Goal: Navigation & Orientation: Understand site structure

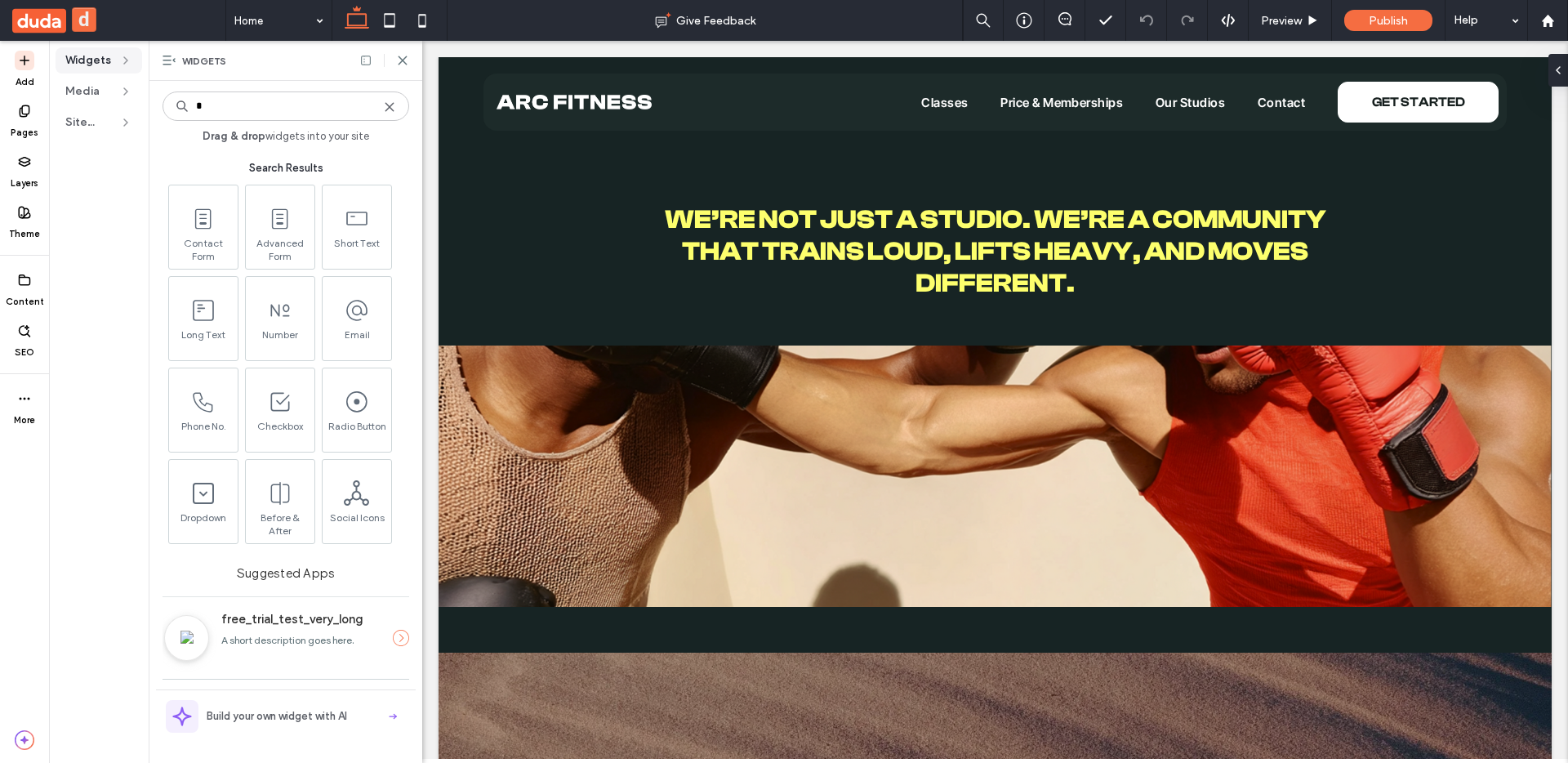
type input "*"
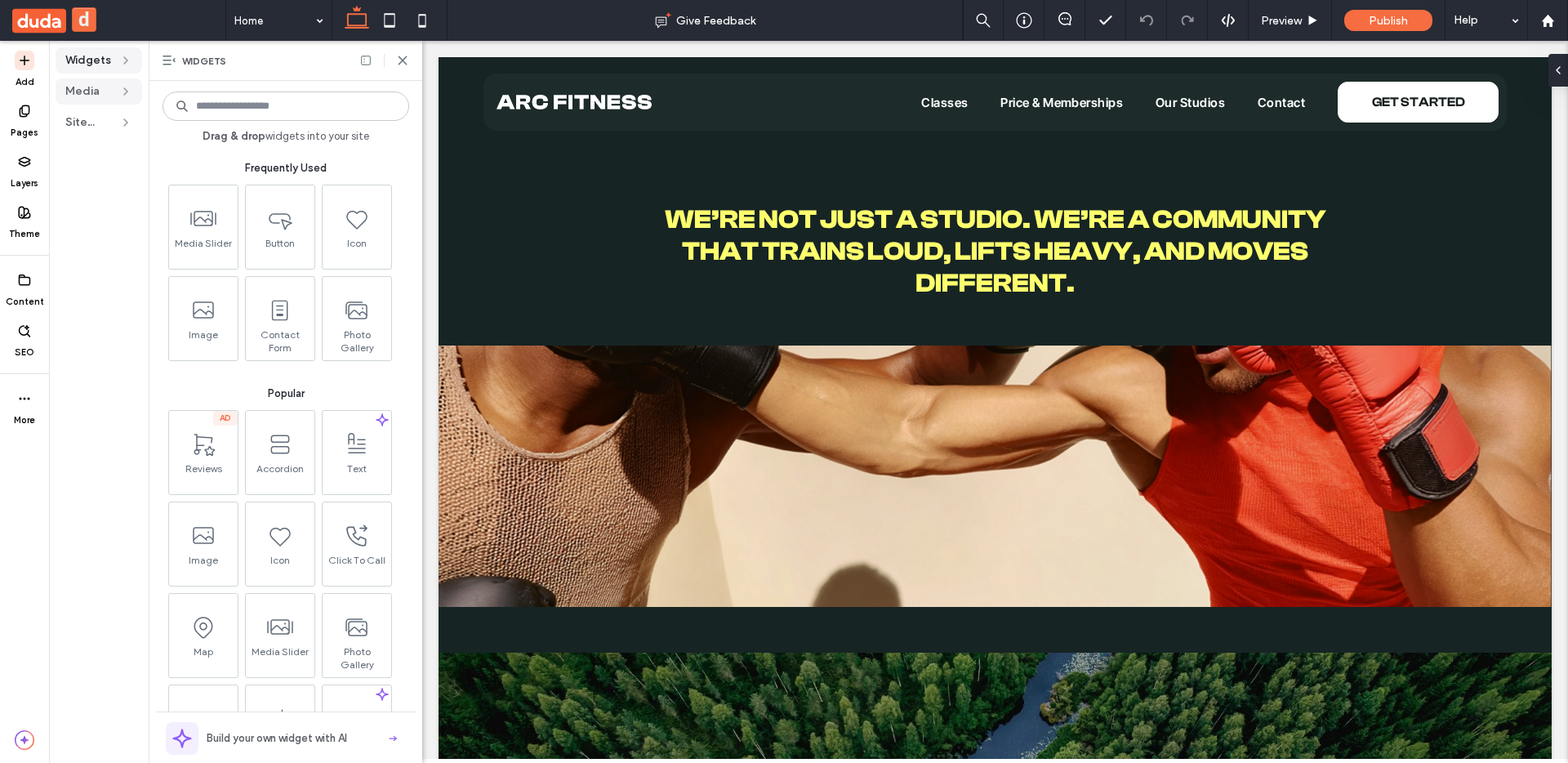
click at [119, 85] on icon at bounding box center [125, 91] width 13 height 13
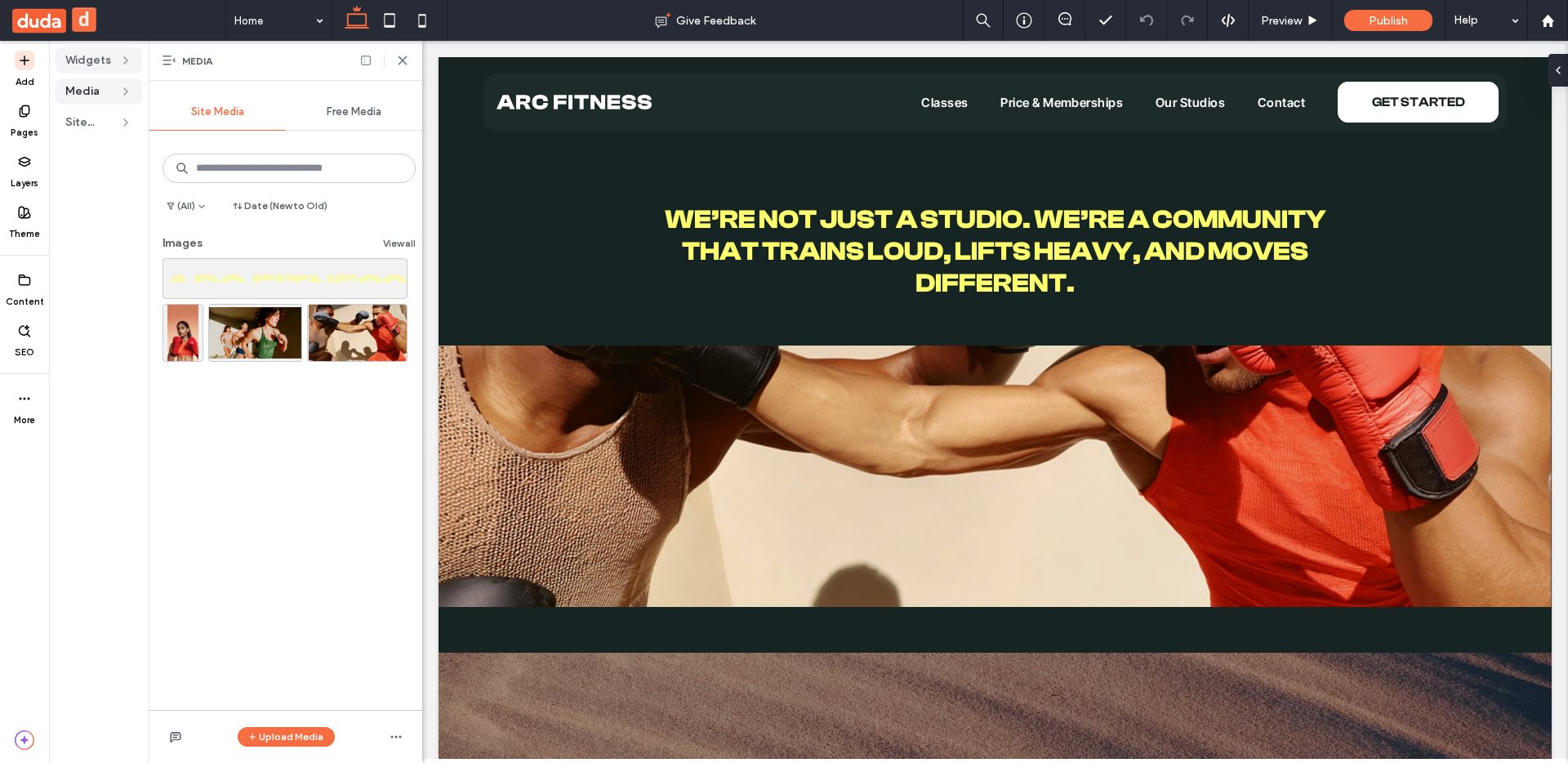
click at [80, 52] on span "Widgets" at bounding box center [88, 60] width 47 height 16
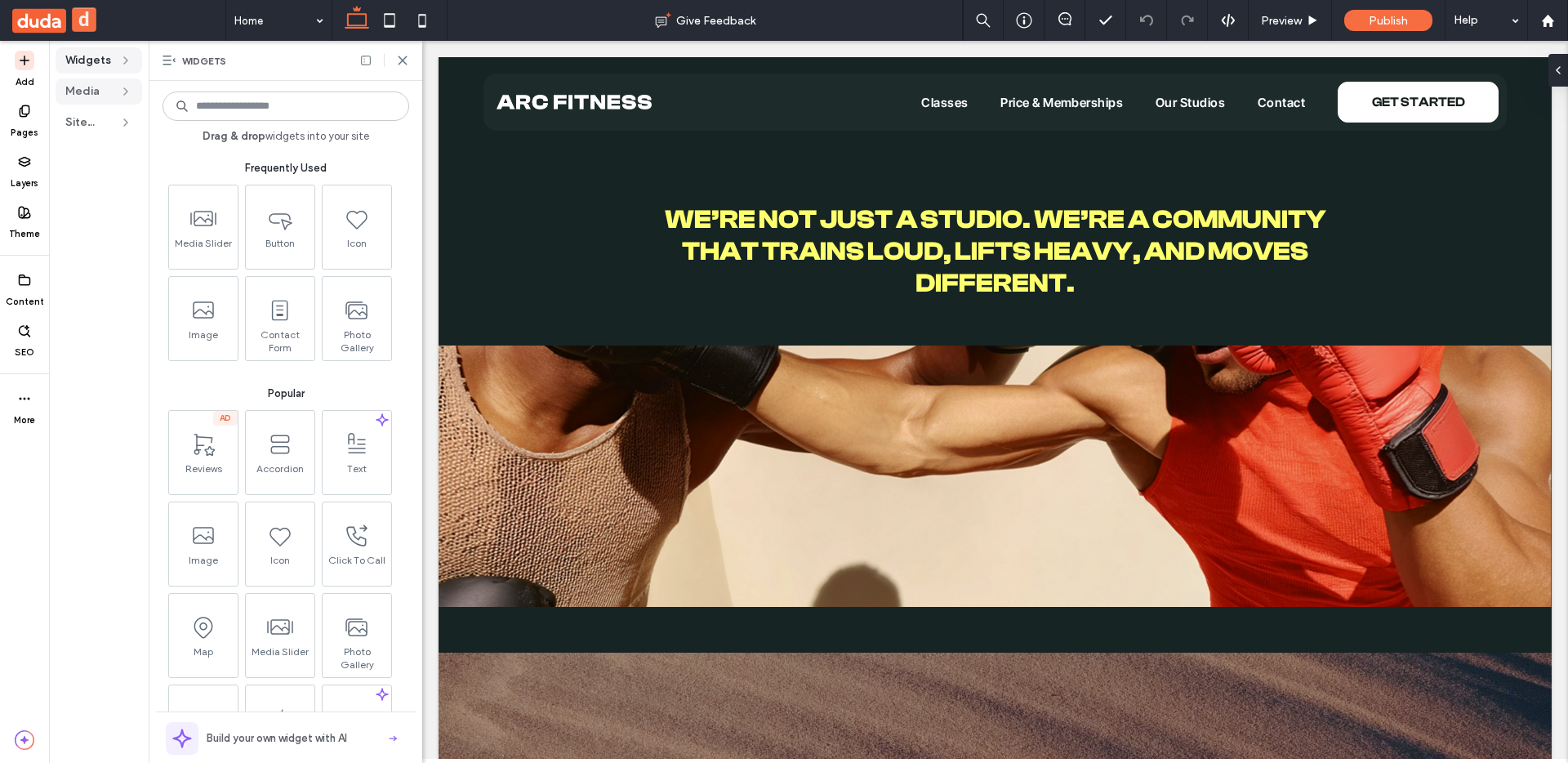
click at [82, 86] on span "Media" at bounding box center [88, 91] width 47 height 16
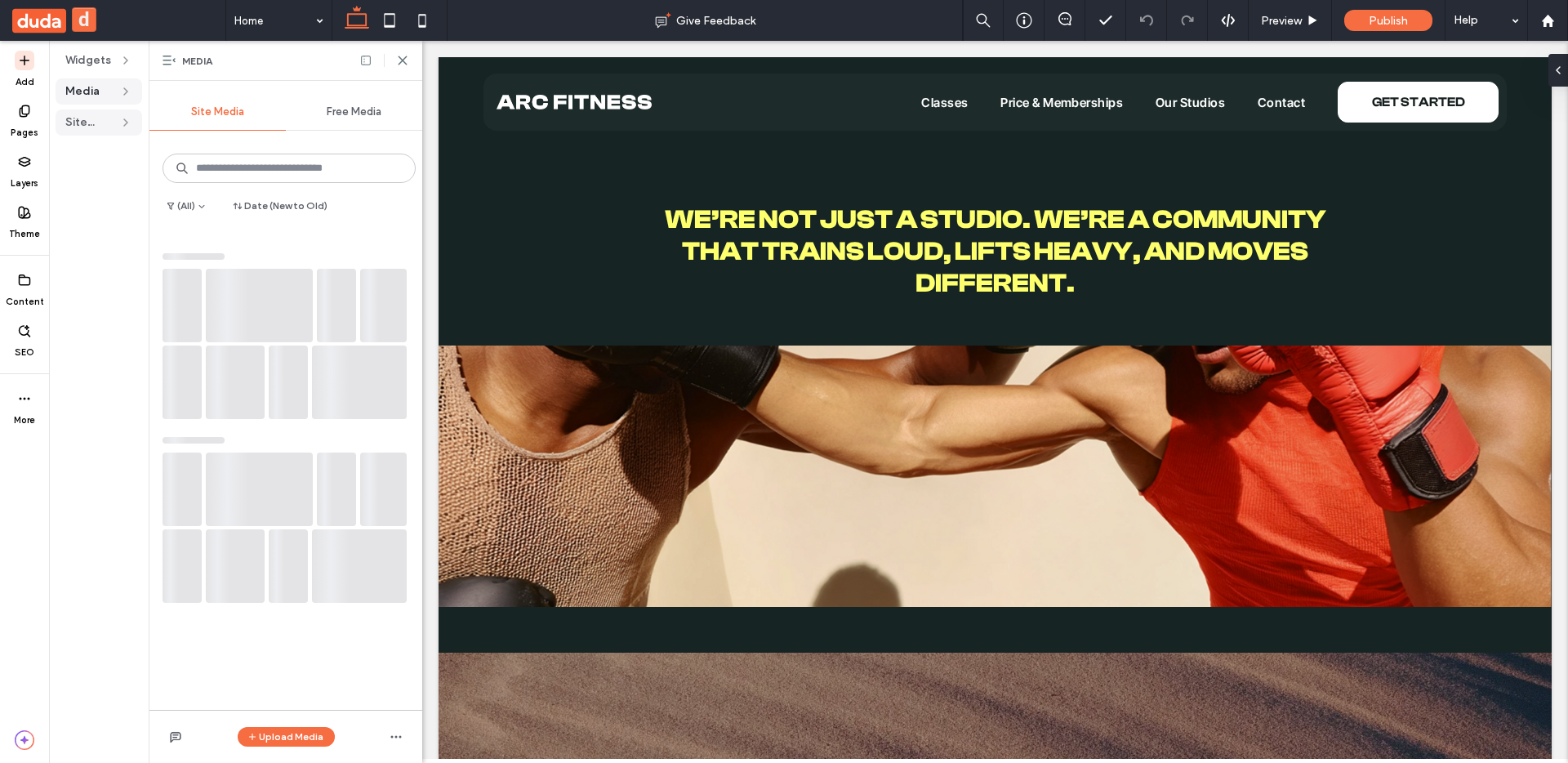
click at [87, 124] on span "Site Text" at bounding box center [88, 122] width 47 height 16
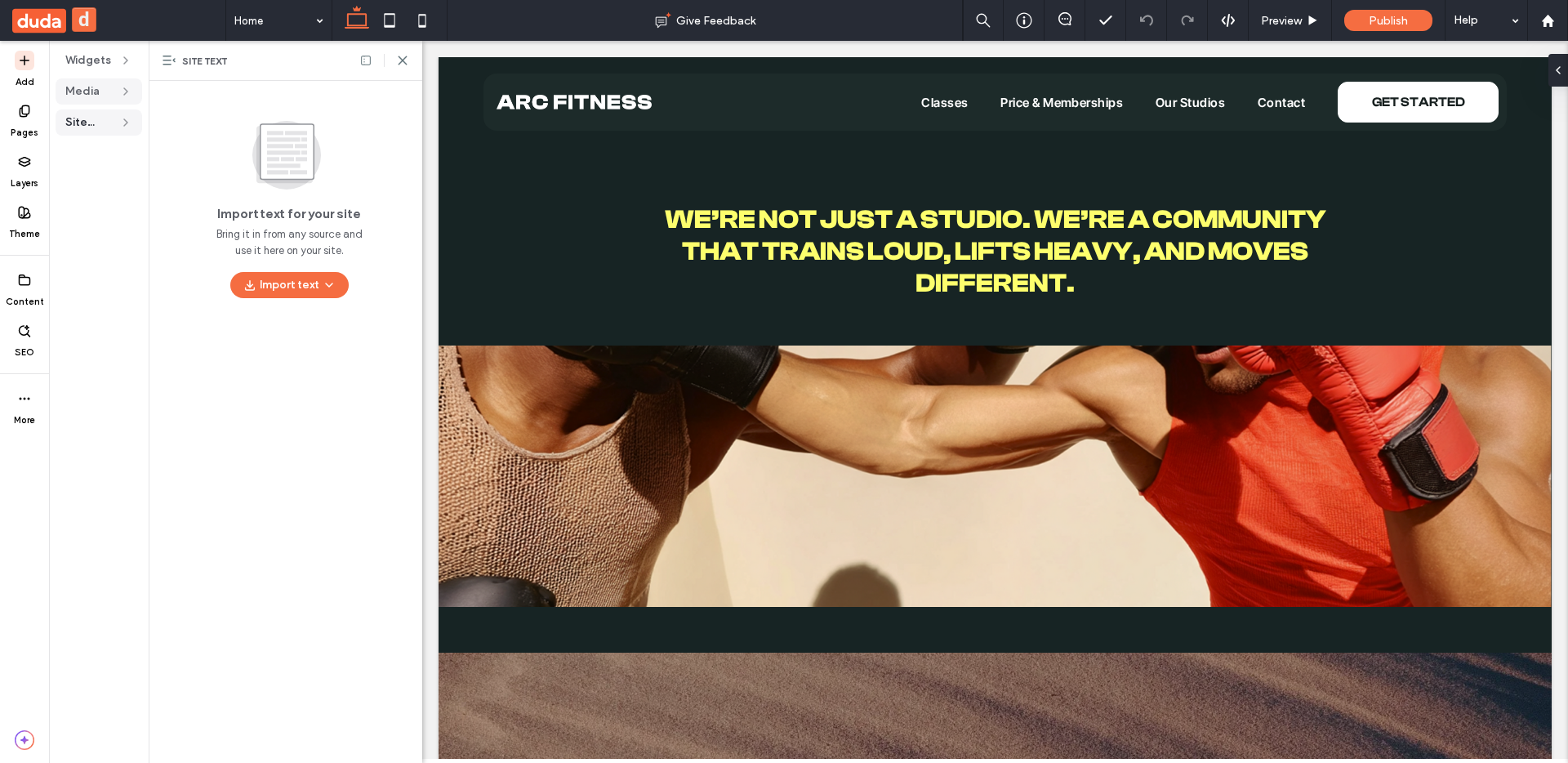
click at [84, 95] on span "Media" at bounding box center [88, 91] width 47 height 16
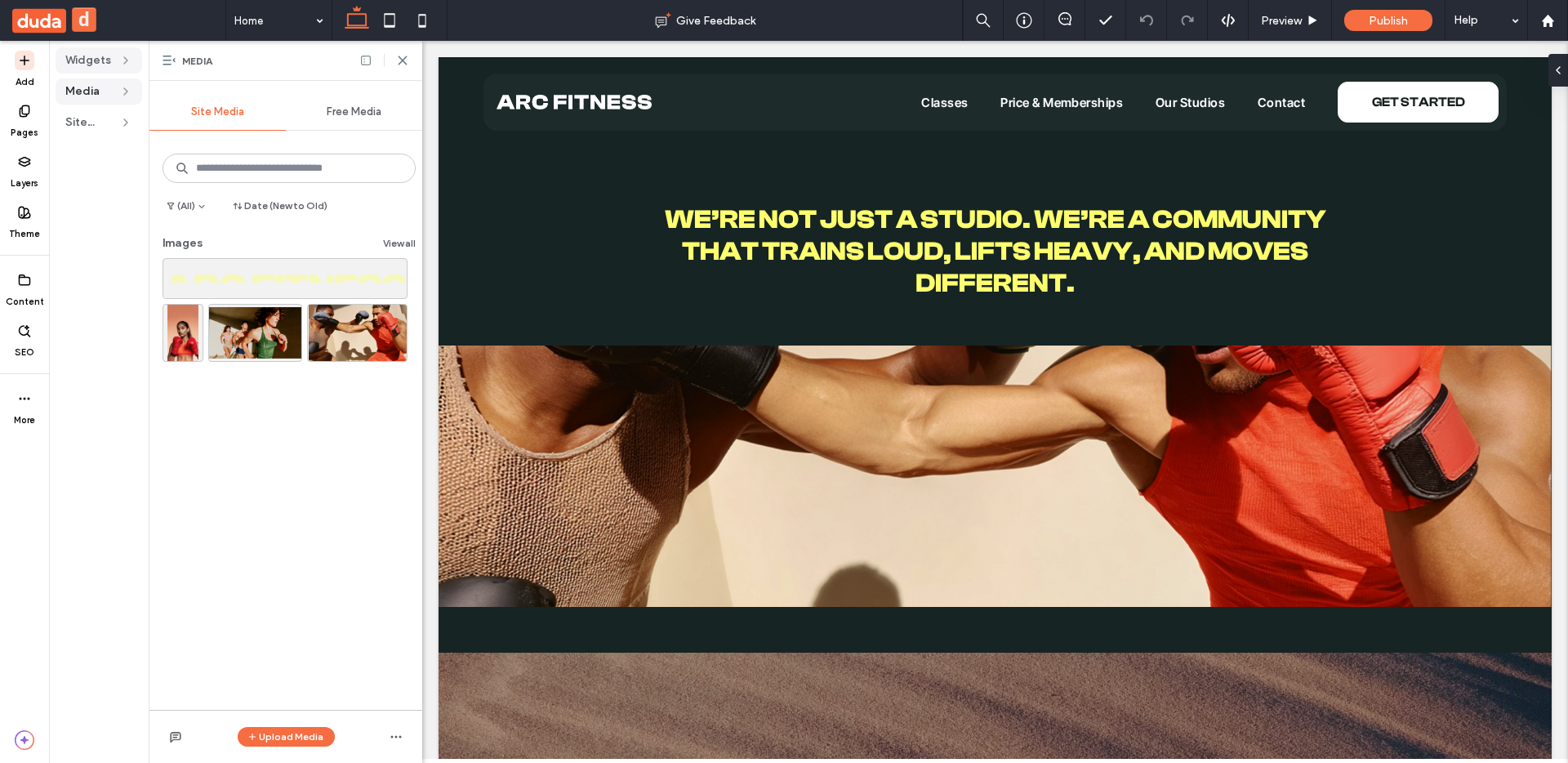
click at [81, 63] on span "Widgets" at bounding box center [88, 60] width 47 height 16
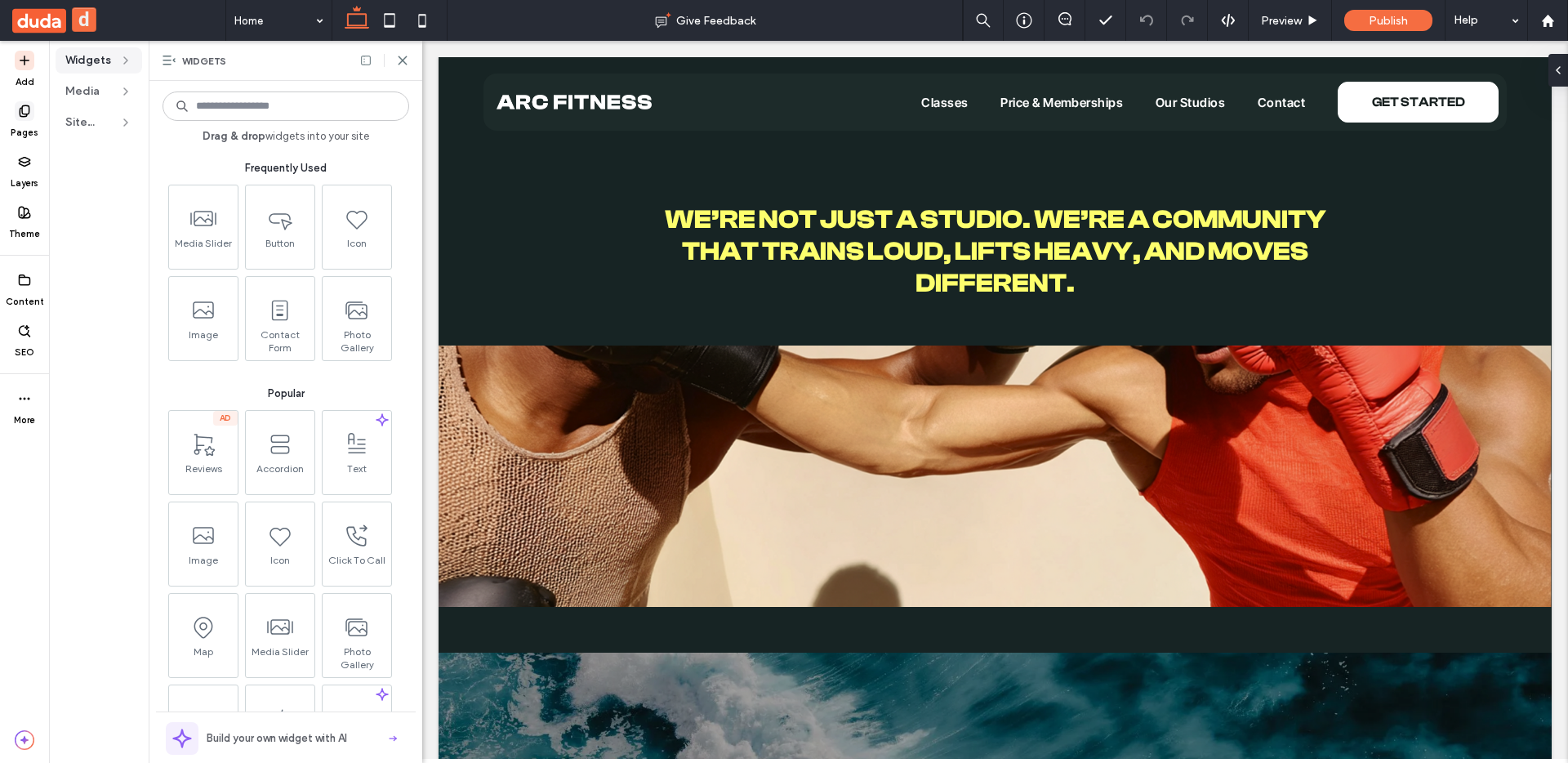
click at [26, 108] on icon at bounding box center [24, 111] width 13 height 13
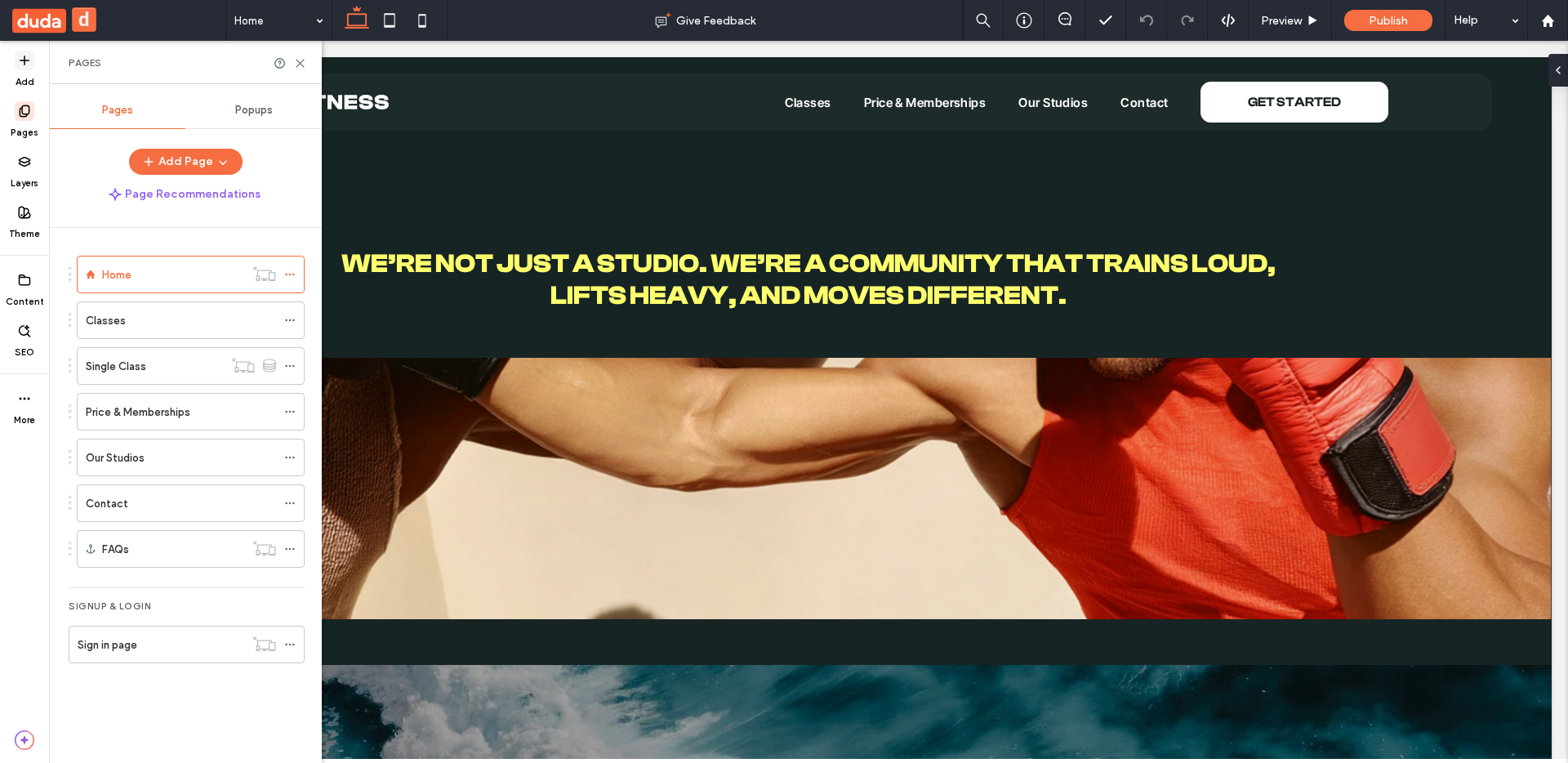
click at [23, 61] on icon at bounding box center [24, 60] width 13 height 13
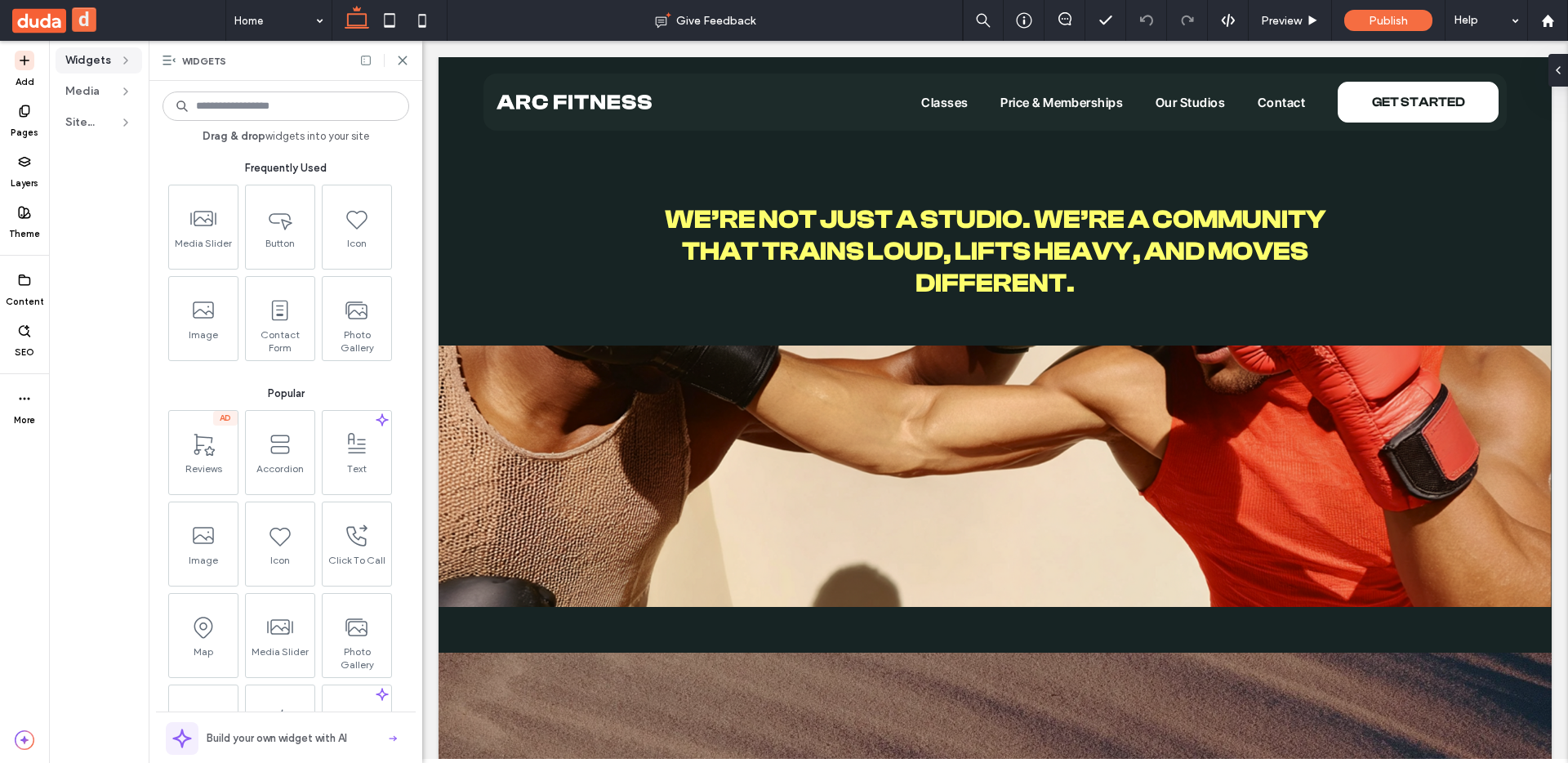
click at [410, 60] on div "Widgets" at bounding box center [286, 61] width 273 height 40
click at [407, 78] on div "Widgets" at bounding box center [286, 61] width 273 height 40
